Goal: Information Seeking & Learning: Learn about a topic

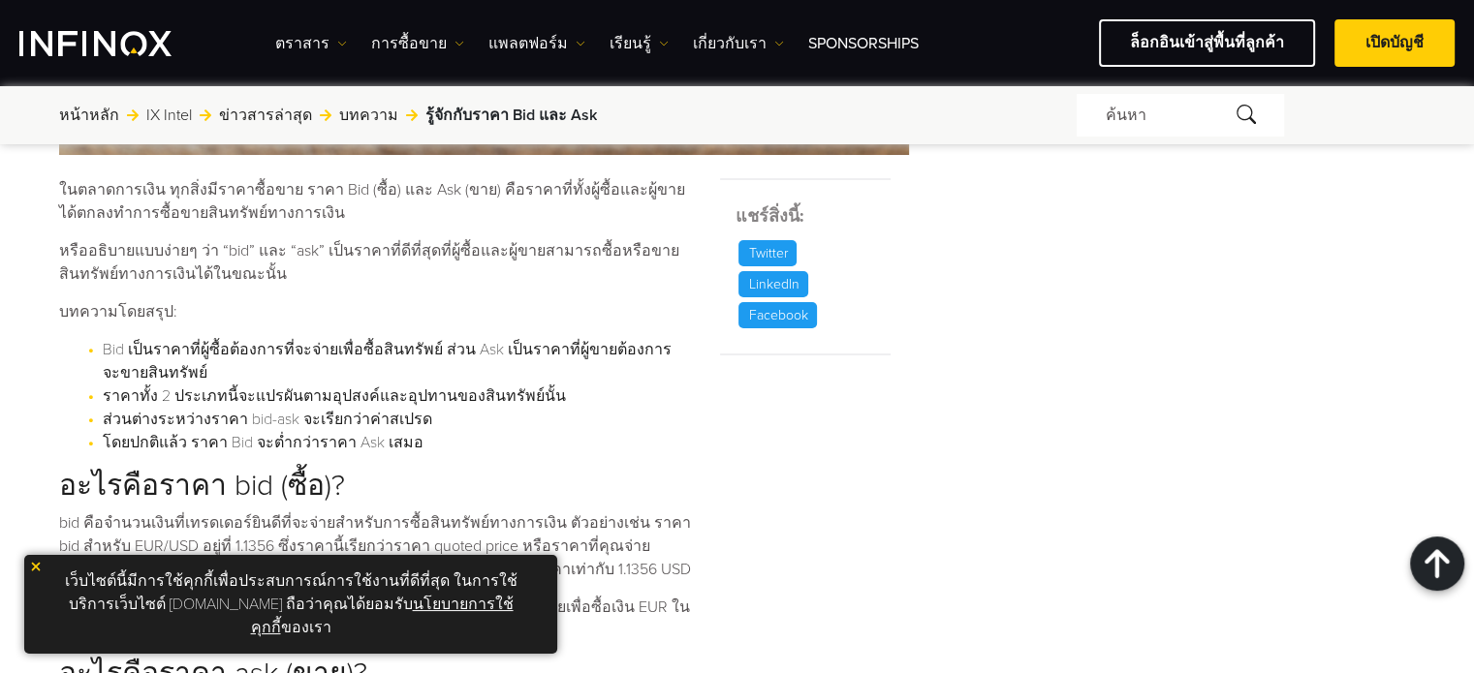
scroll to position [872, 0]
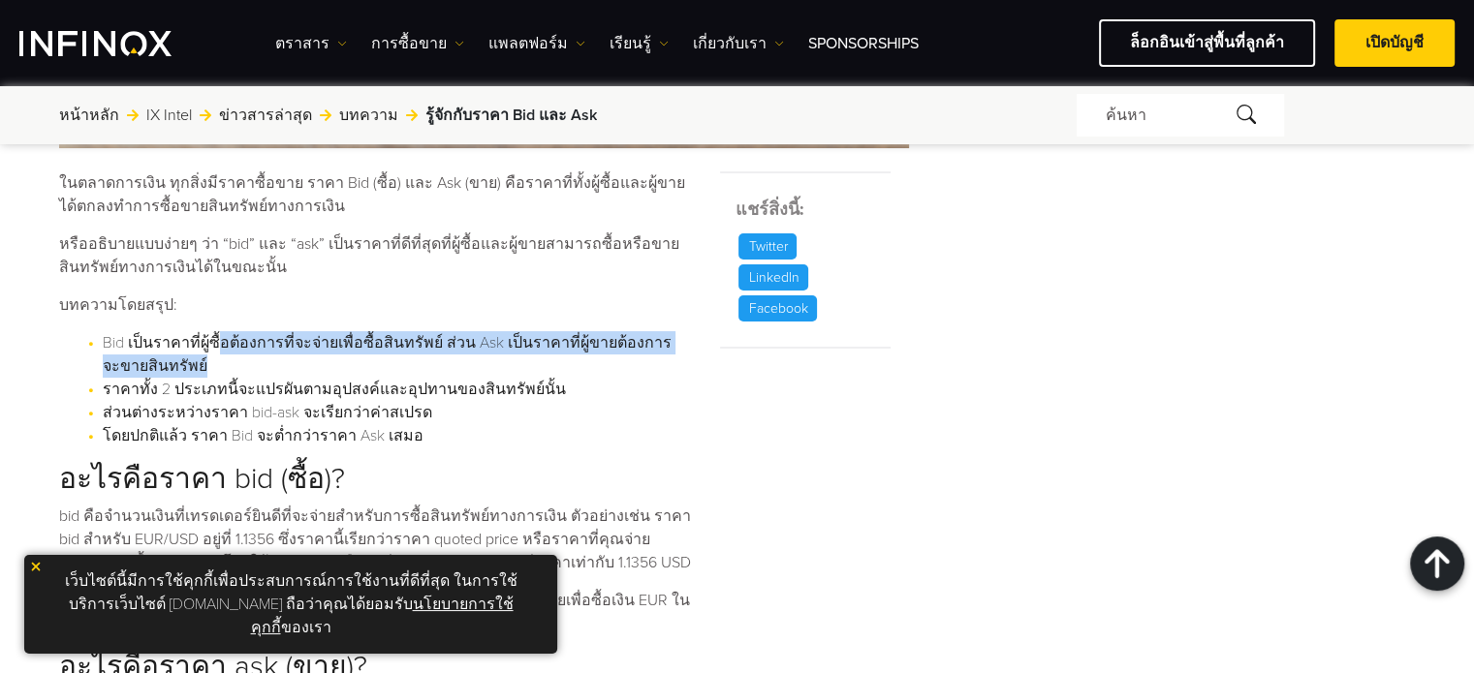
drag, startPoint x: 210, startPoint y: 336, endPoint x: 202, endPoint y: 357, distance: 22.7
click at [202, 357] on li "Bid เป็นราคาที่ผู้ซื้อต้องการที่จะจ่ายเพื่อซื้อสินทรัพย์ ส่วน Ask เป็นราคาที่ผู…" at bounding box center [390, 354] width 575 height 47
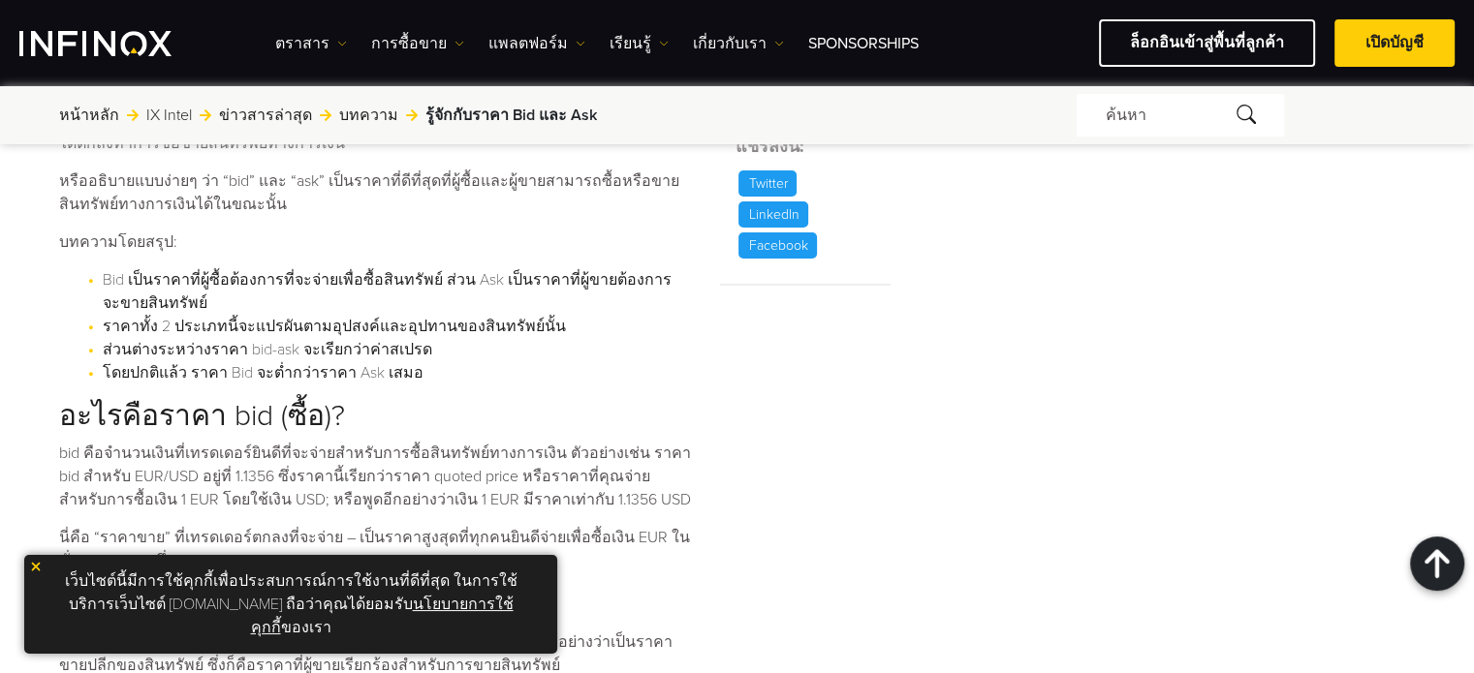
scroll to position [969, 0]
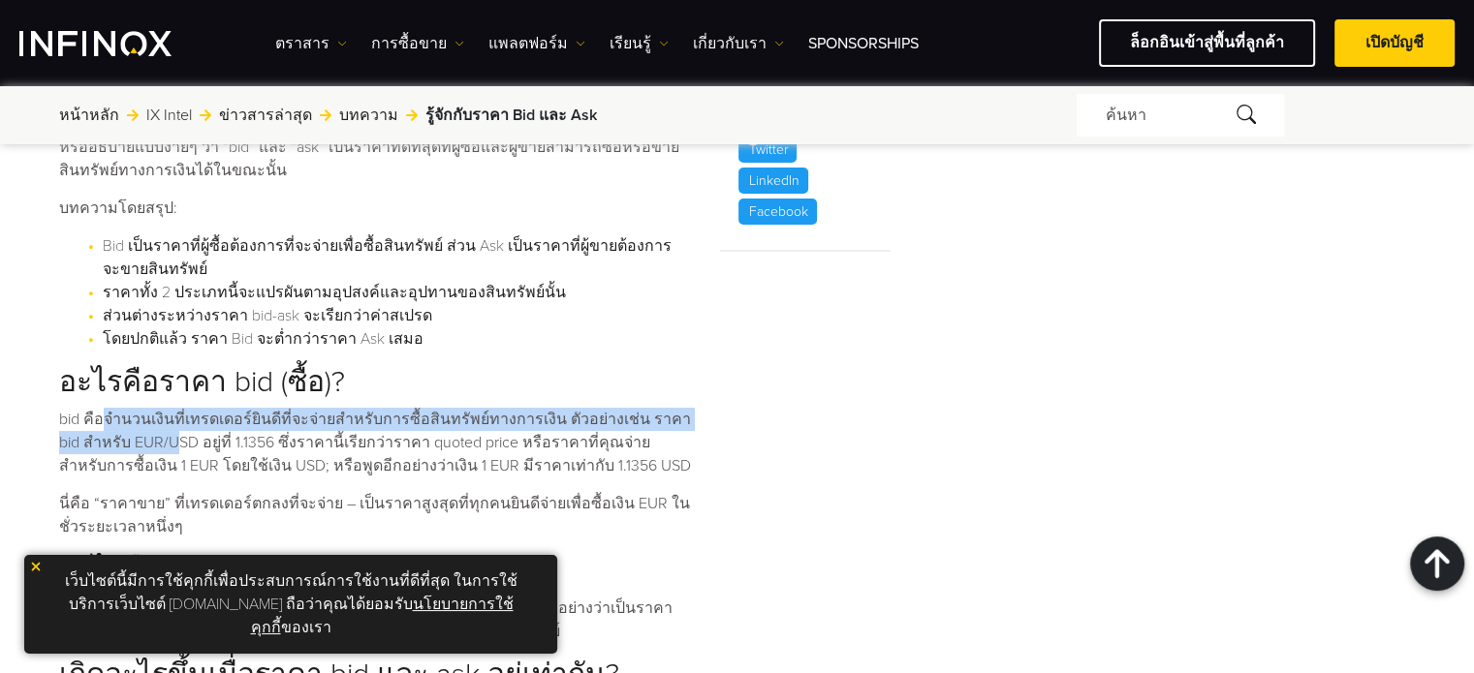
drag, startPoint x: 109, startPoint y: 415, endPoint x: 147, endPoint y: 436, distance: 43.4
click at [147, 436] on p "bid คือจำนวนเงินที่เทรดเดอร์ยินดีที่จะจ่ายสำหรับการซื้อสินทรัพย์ทางการเงิน ตัวอ…" at bounding box center [377, 443] width 637 height 70
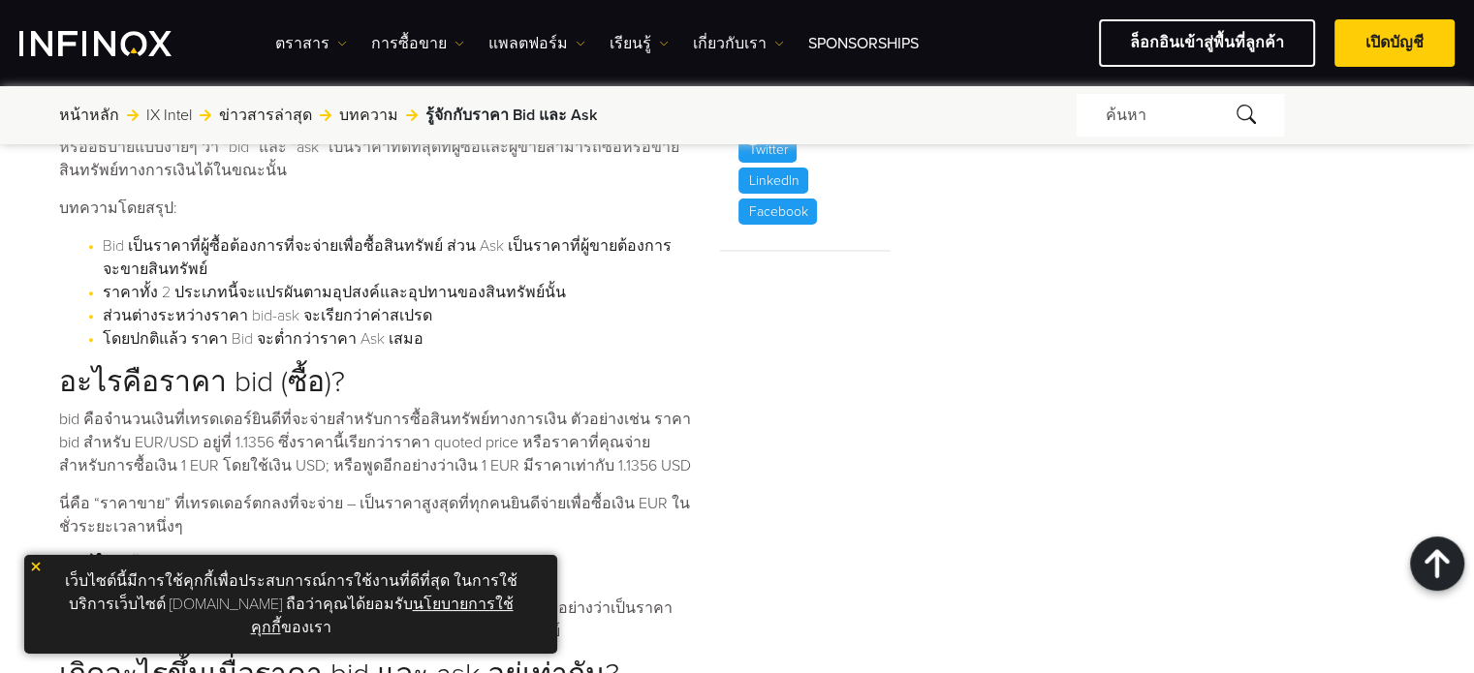
click at [997, 452] on div "ดูราคาสินทรัพย์ Forex Indices ขาย ซื้อ AUDCAD 0.89985 0.9 AUDCHF 0.52553" at bounding box center [1189, 380] width 452 height 2314
click at [997, 451] on div "ดูราคาสินทรัพย์ Forex Indices ขาย ซื้อ AUDCAD 0.89985 0.9 AUDCHF 0.52553" at bounding box center [1189, 380] width 452 height 2314
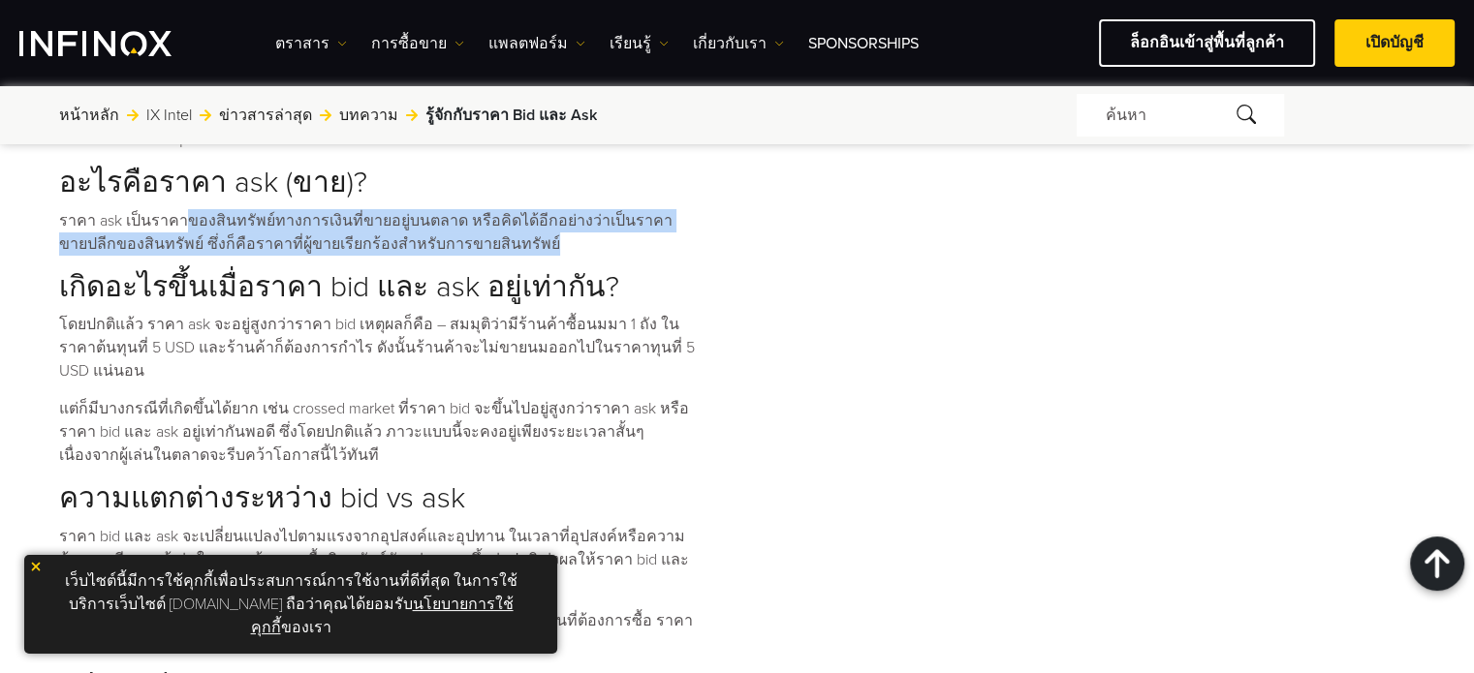
drag, startPoint x: 173, startPoint y: 223, endPoint x: 490, endPoint y: 237, distance: 317.1
click at [490, 237] on p "ราคา ask เป็นราคาของสินทรัพย์ทางการเงินที่ขายอยู่บนตลาด หรือคิดได้อีกอย่างว่าเป…" at bounding box center [377, 232] width 637 height 47
